Goal: Find specific page/section: Find specific page/section

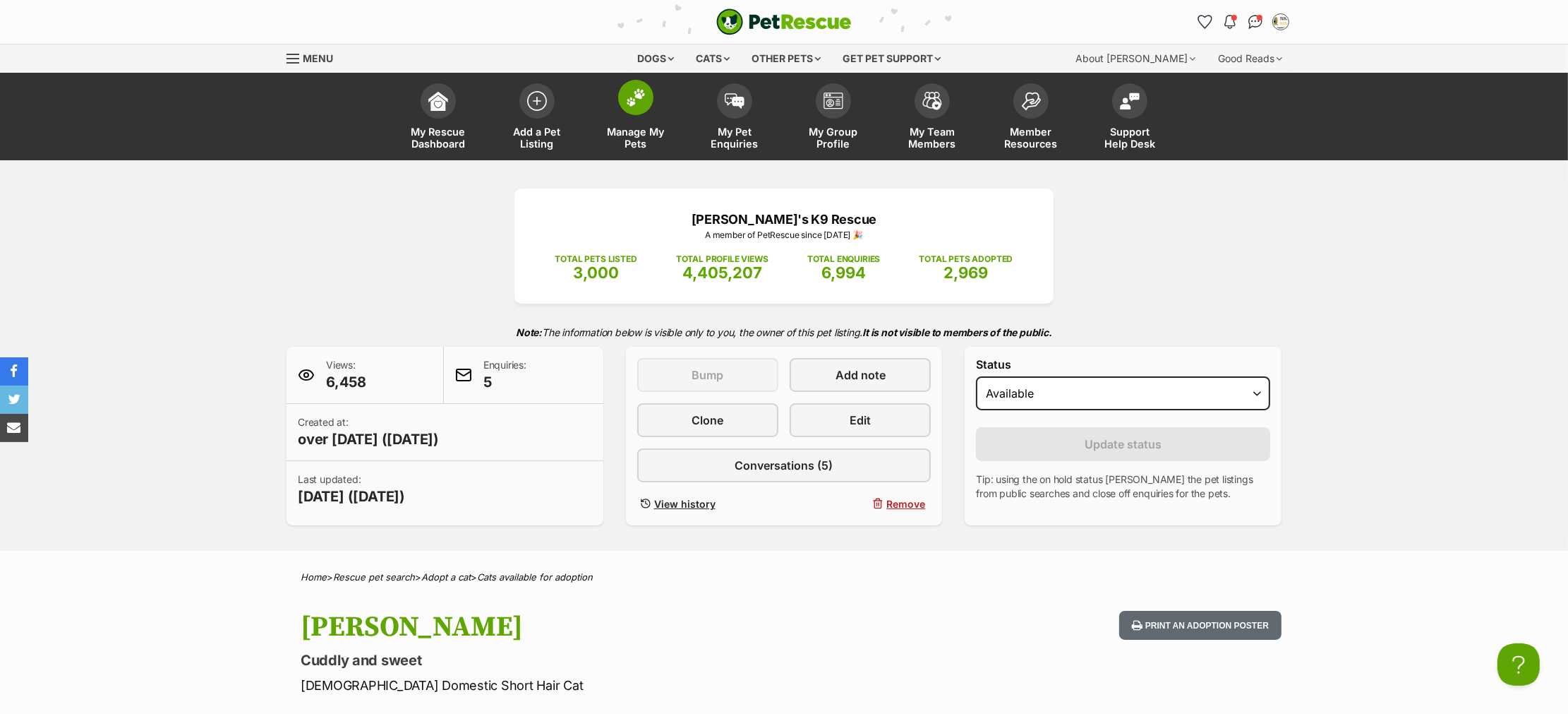
click at [640, 106] on img at bounding box center [635, 97] width 20 height 19
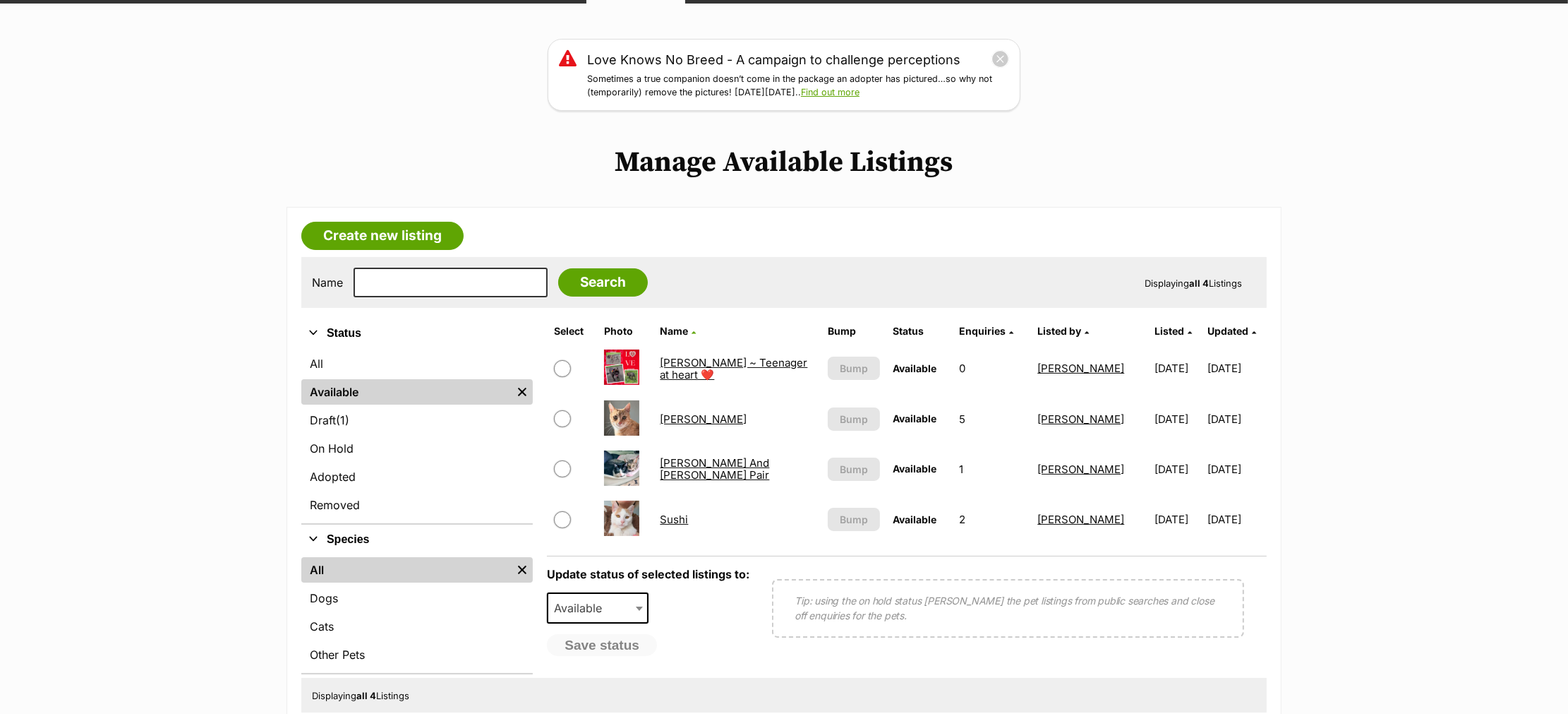
click at [668, 417] on link "[PERSON_NAME]" at bounding box center [703, 419] width 87 height 14
